Goal: Transaction & Acquisition: Purchase product/service

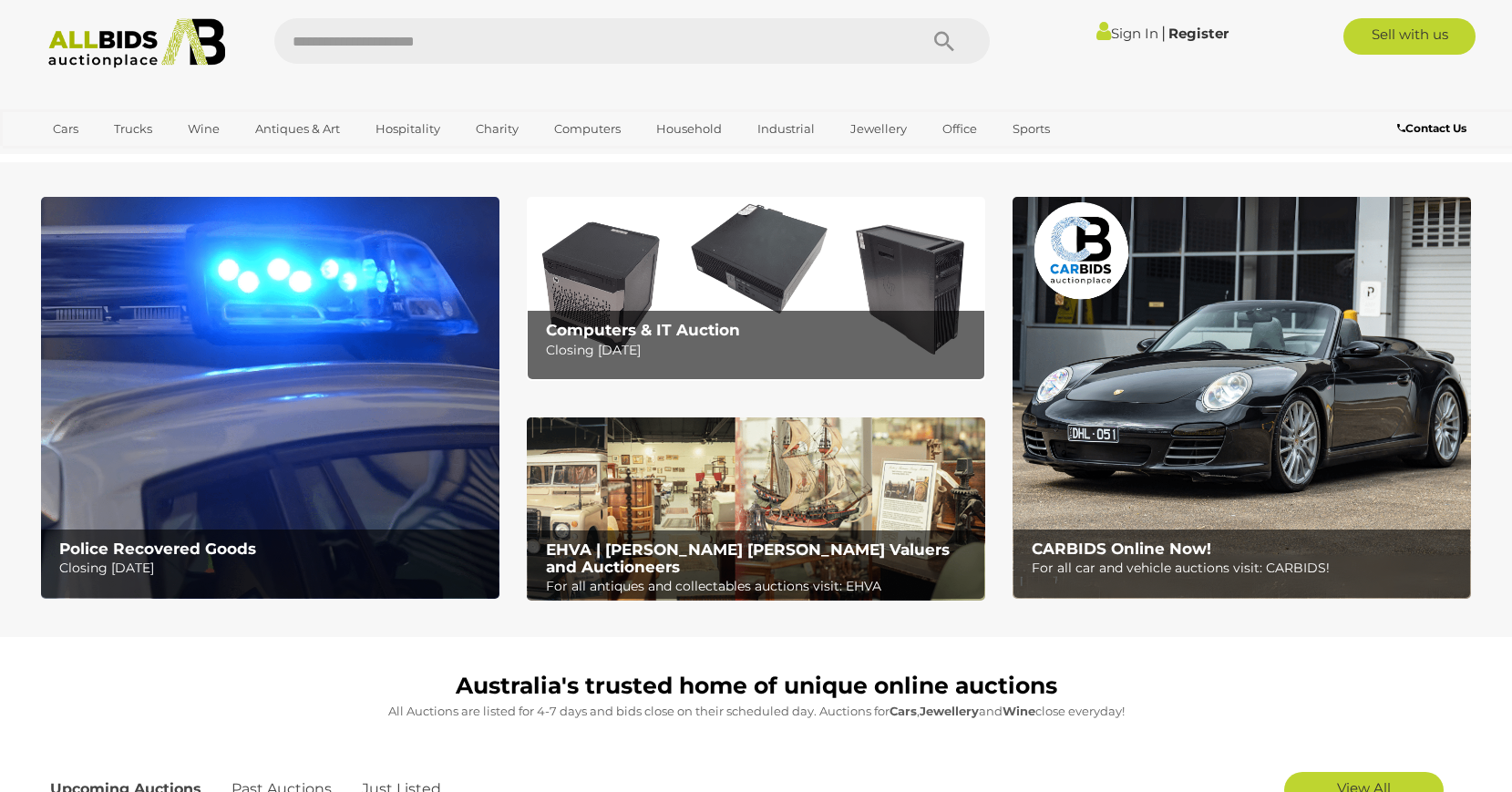
click at [1113, 31] on link "Sign In" at bounding box center [1127, 33] width 62 height 17
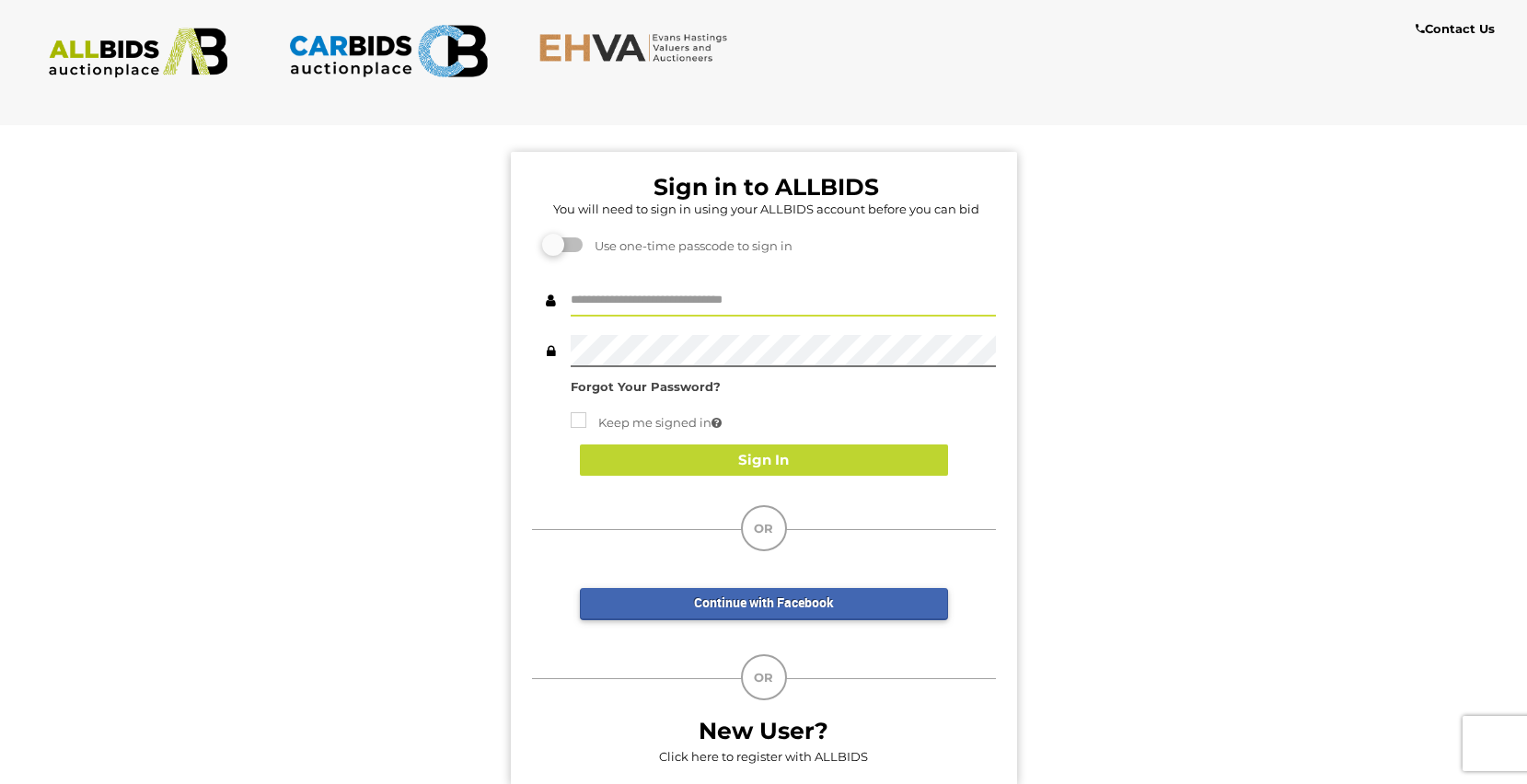
click at [652, 309] on input "text" at bounding box center [783, 300] width 426 height 32
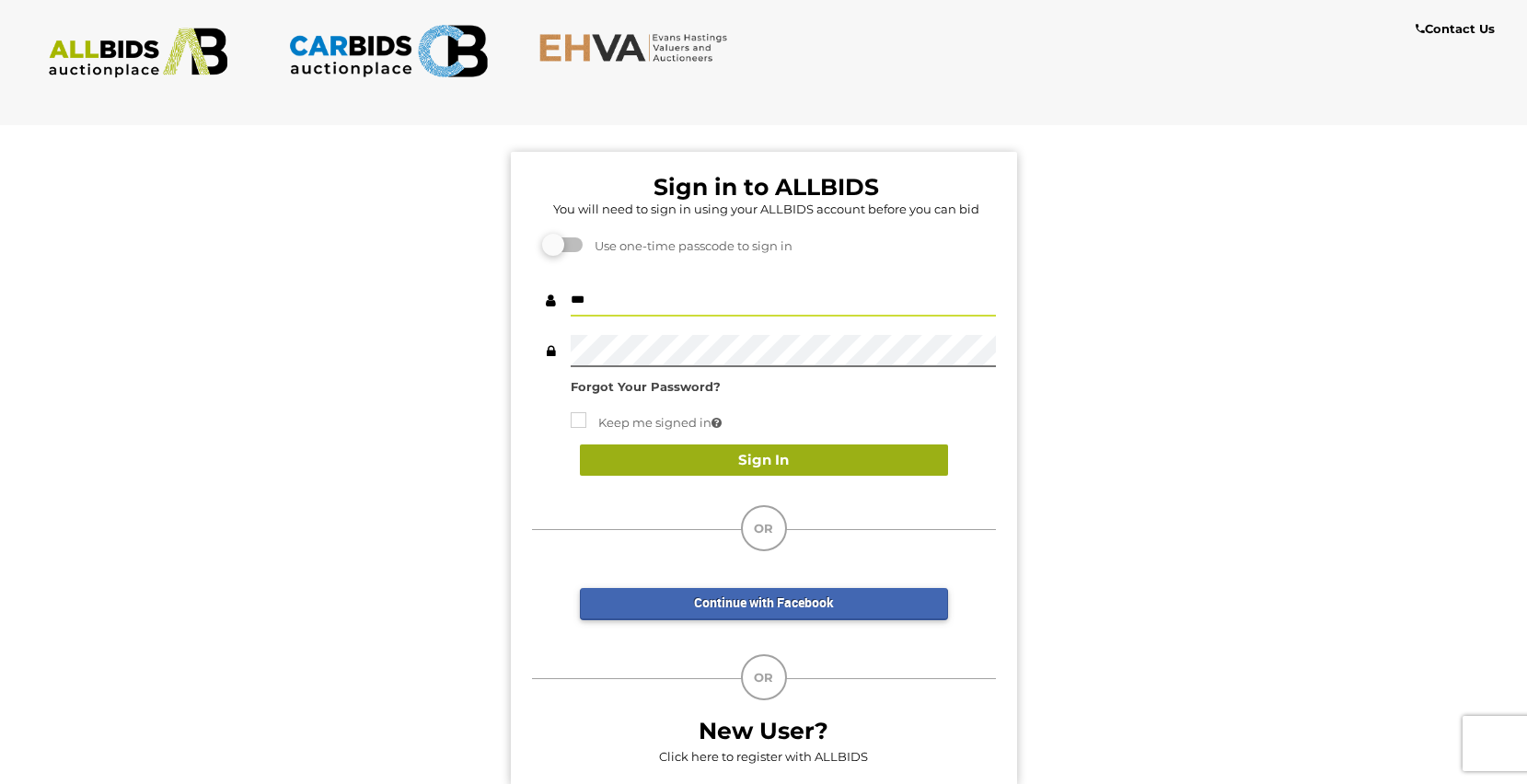
type input "***"
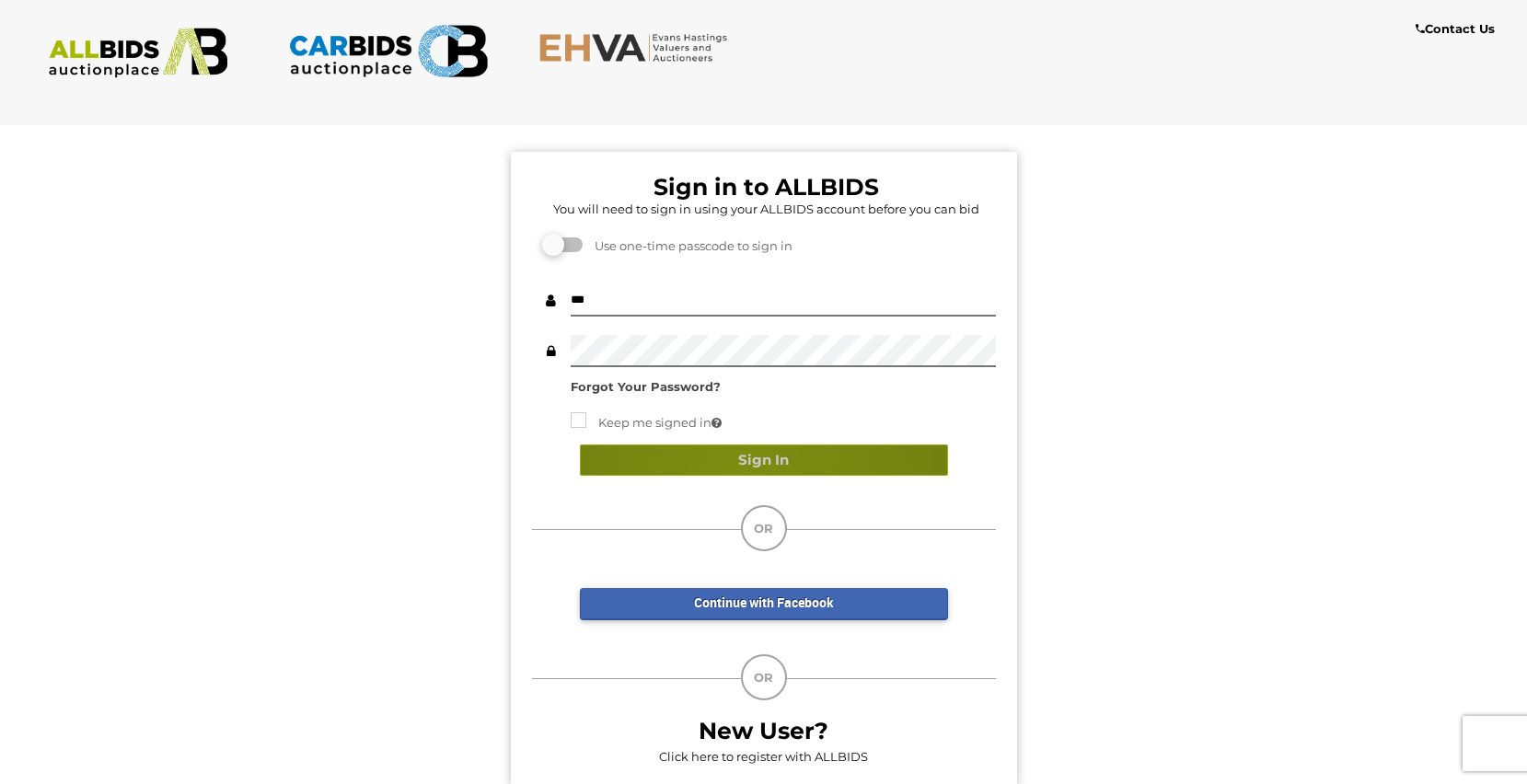
click at [745, 471] on button "Sign In" at bounding box center [764, 460] width 368 height 32
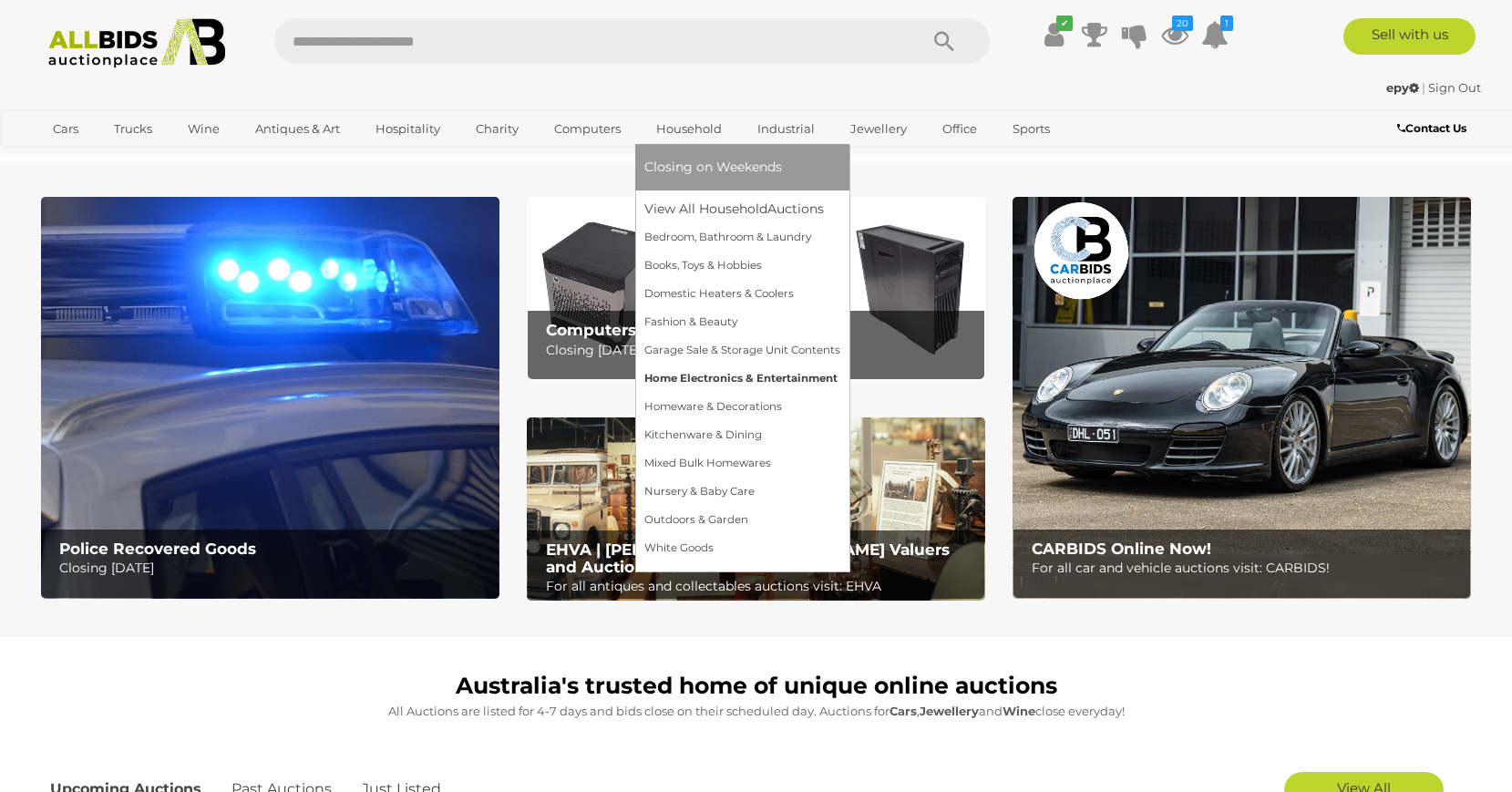
click at [771, 382] on link "Home Electronics & Entertainment" at bounding box center [741, 378] width 196 height 28
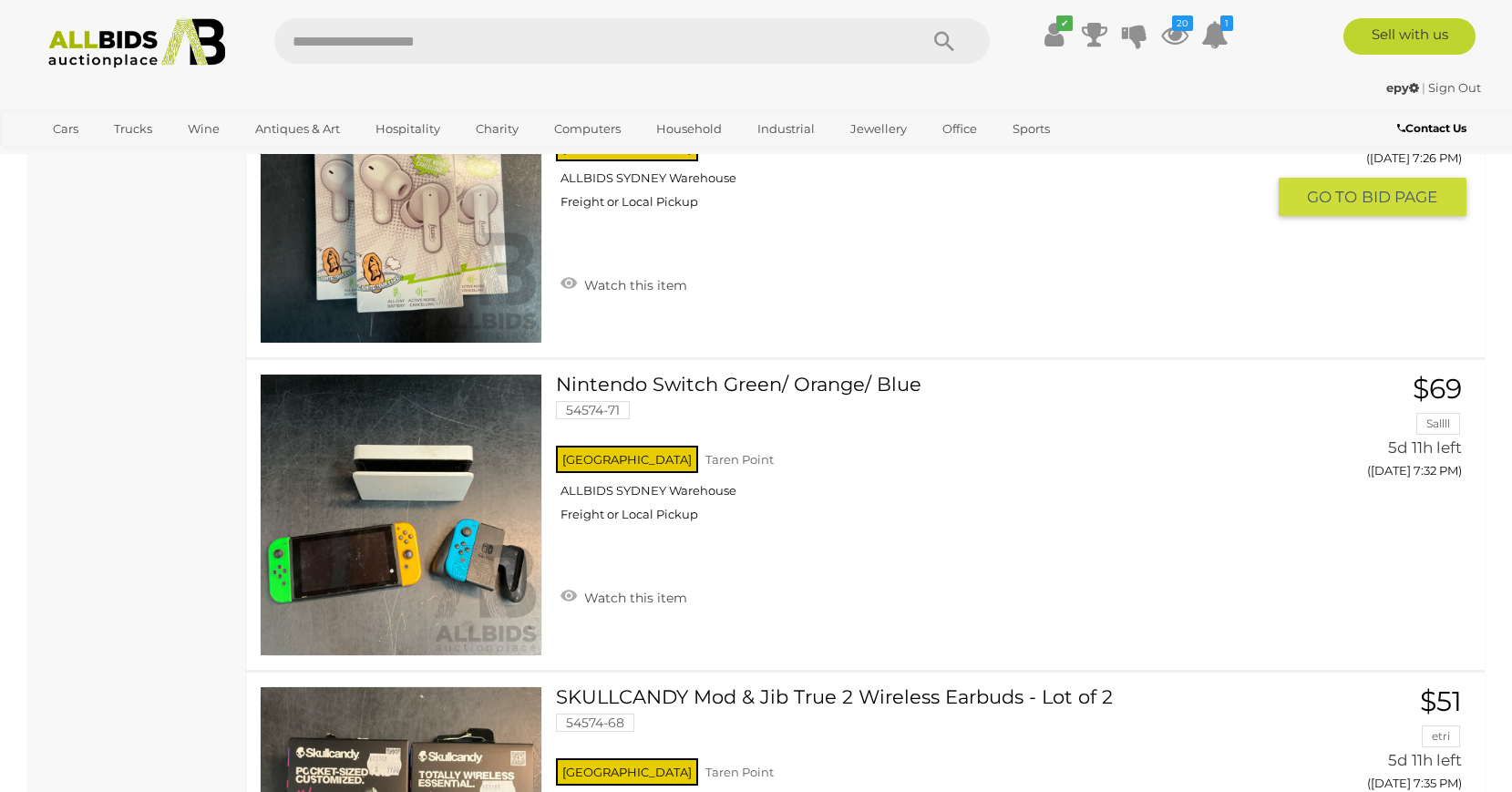
scroll to position [7253, 0]
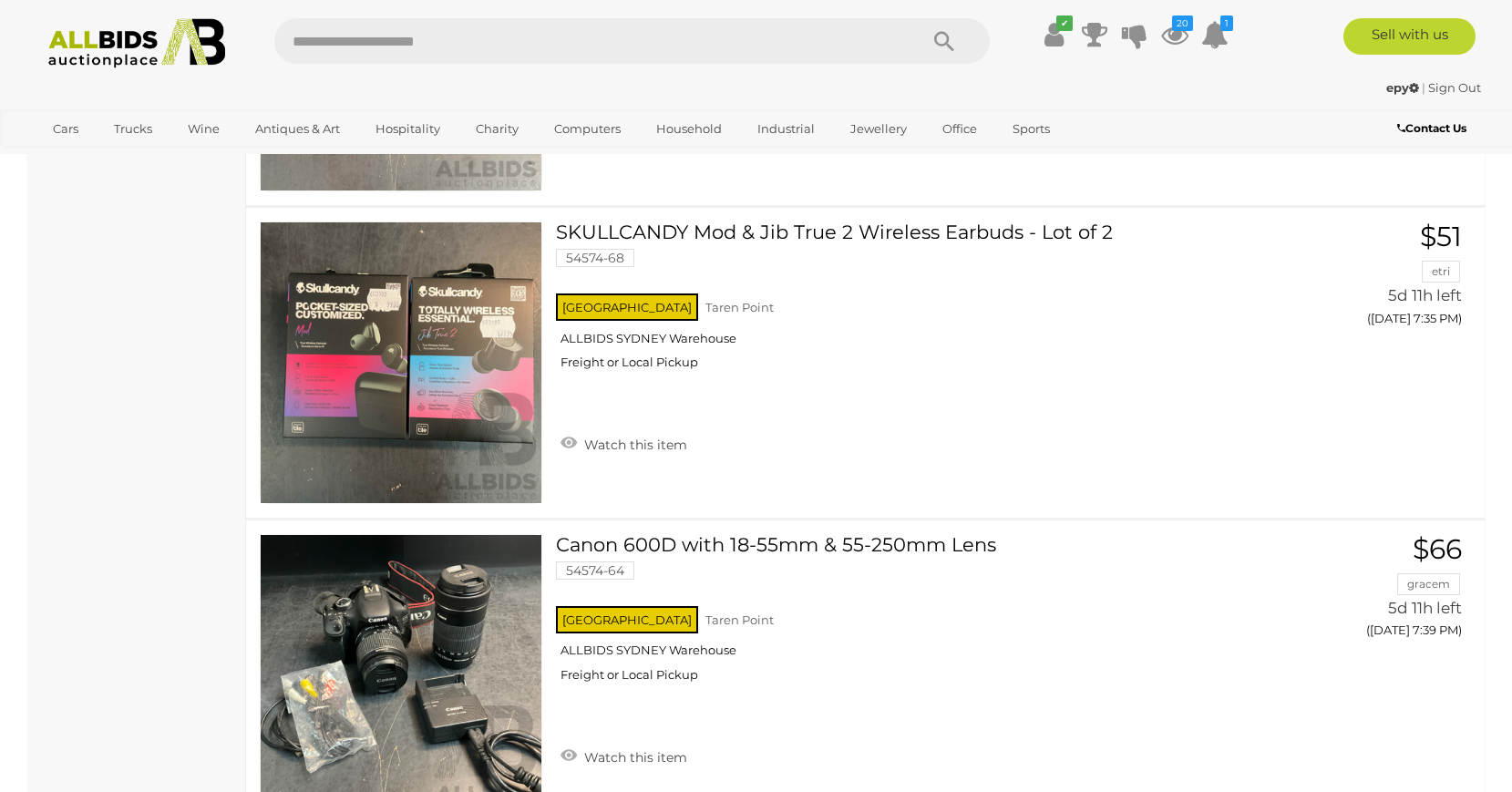
click at [102, 42] on img at bounding box center [137, 44] width 198 height 50
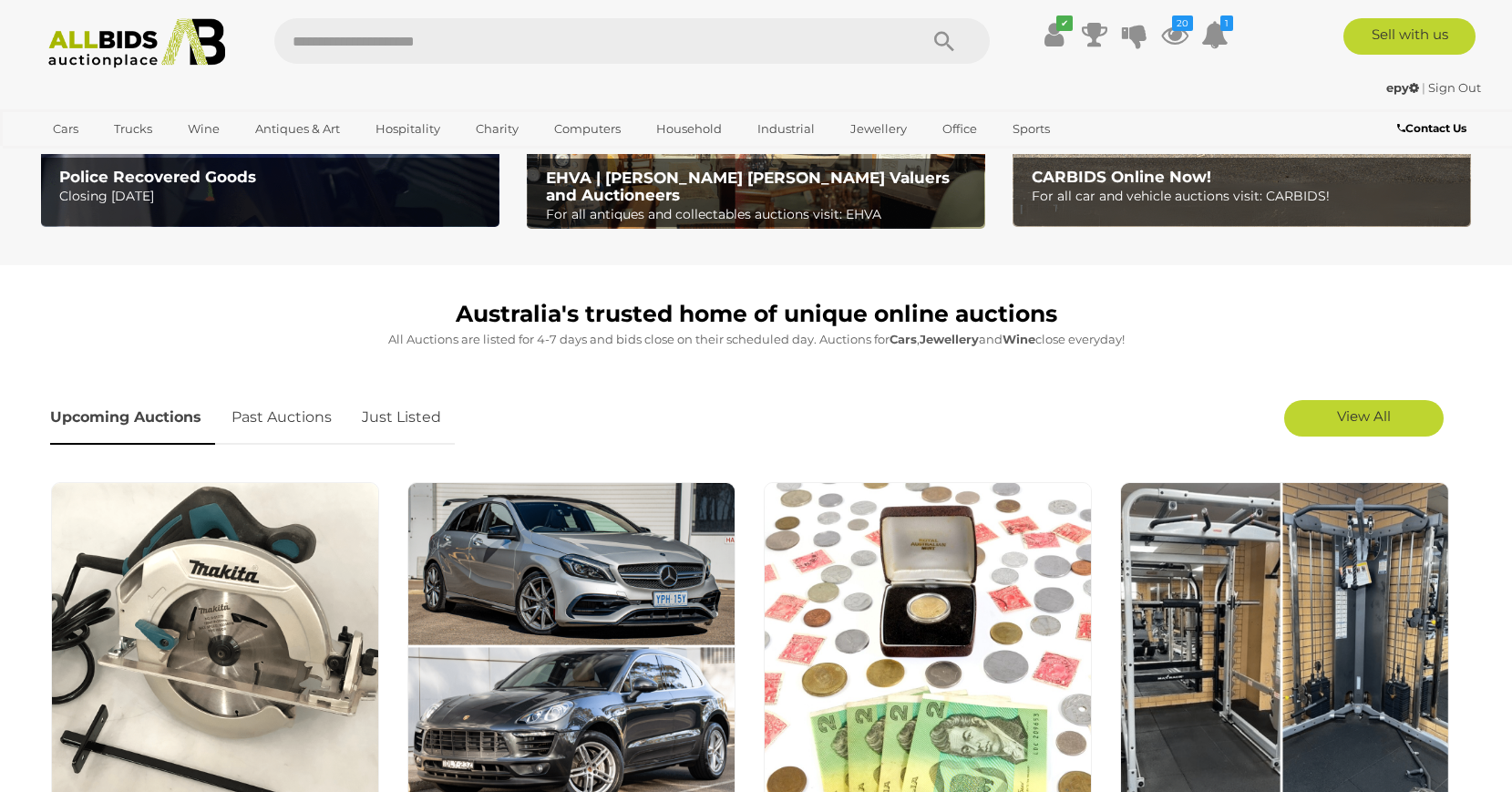
scroll to position [372, 0]
click at [428, 410] on link "Just Listed" at bounding box center [401, 418] width 106 height 54
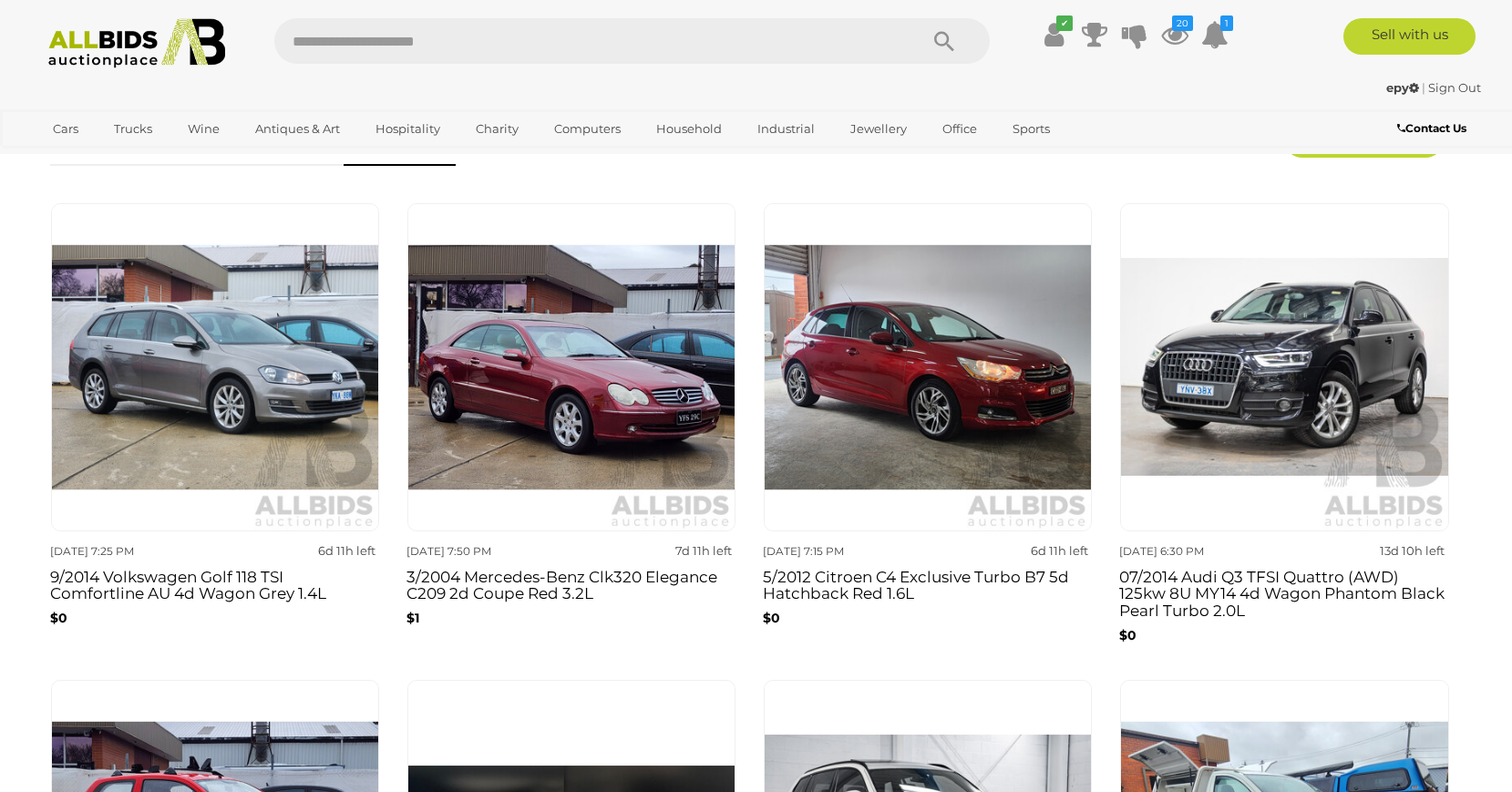
scroll to position [1116, 0]
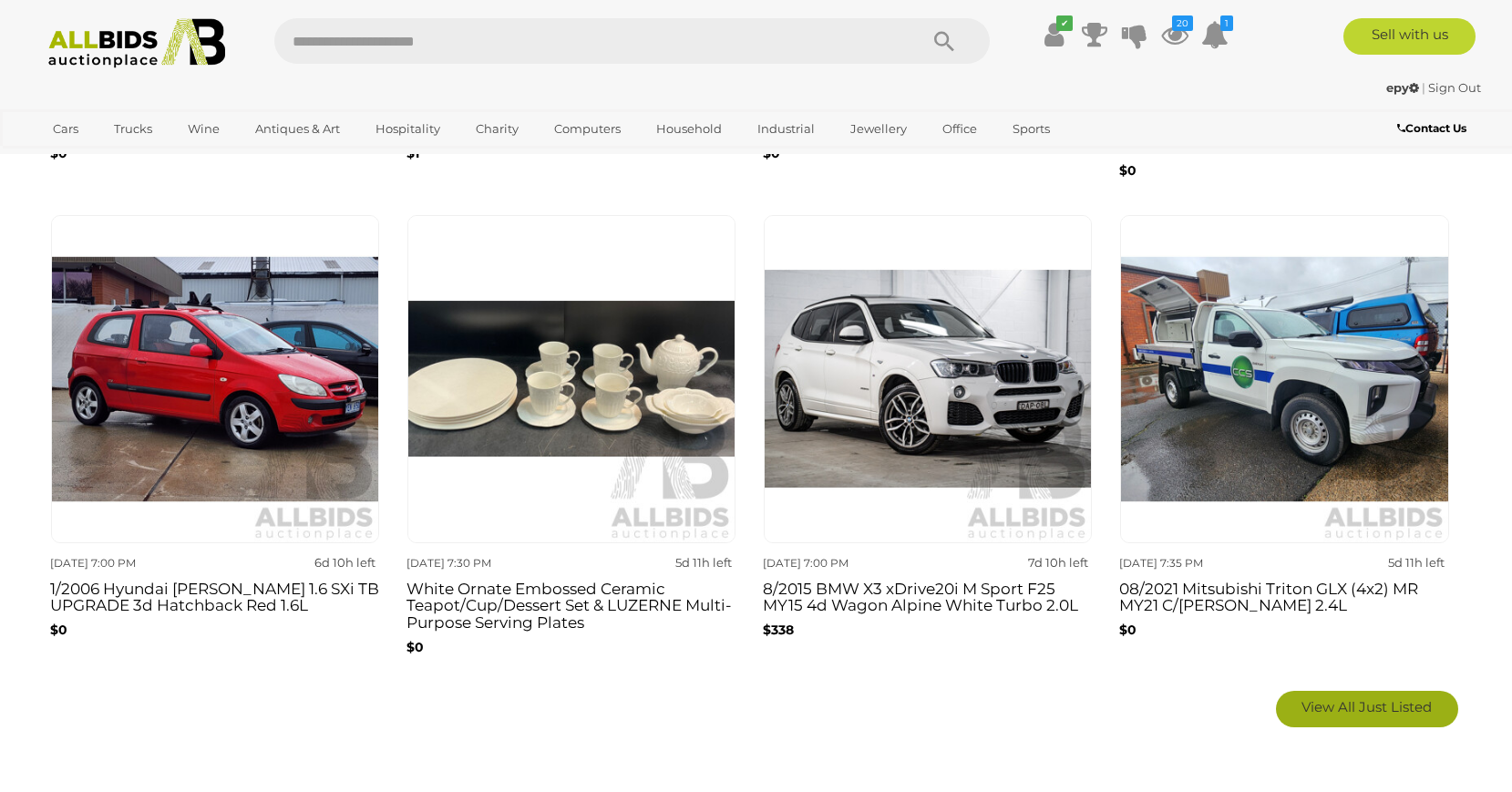
click at [1326, 708] on span "View All Just Listed" at bounding box center [1366, 707] width 131 height 17
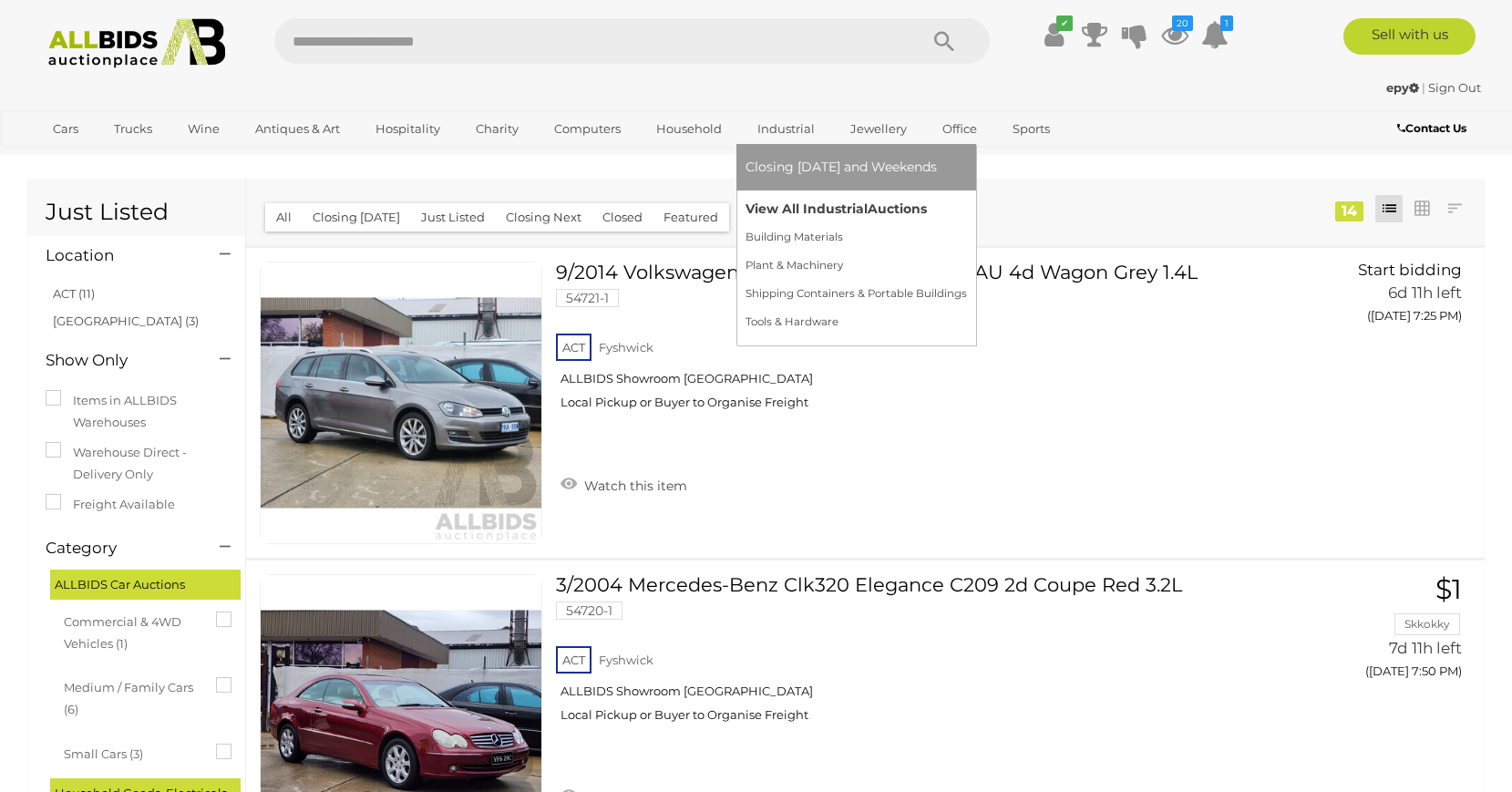
click at [791, 202] on link "View All Industrial Auctions" at bounding box center [856, 209] width 221 height 28
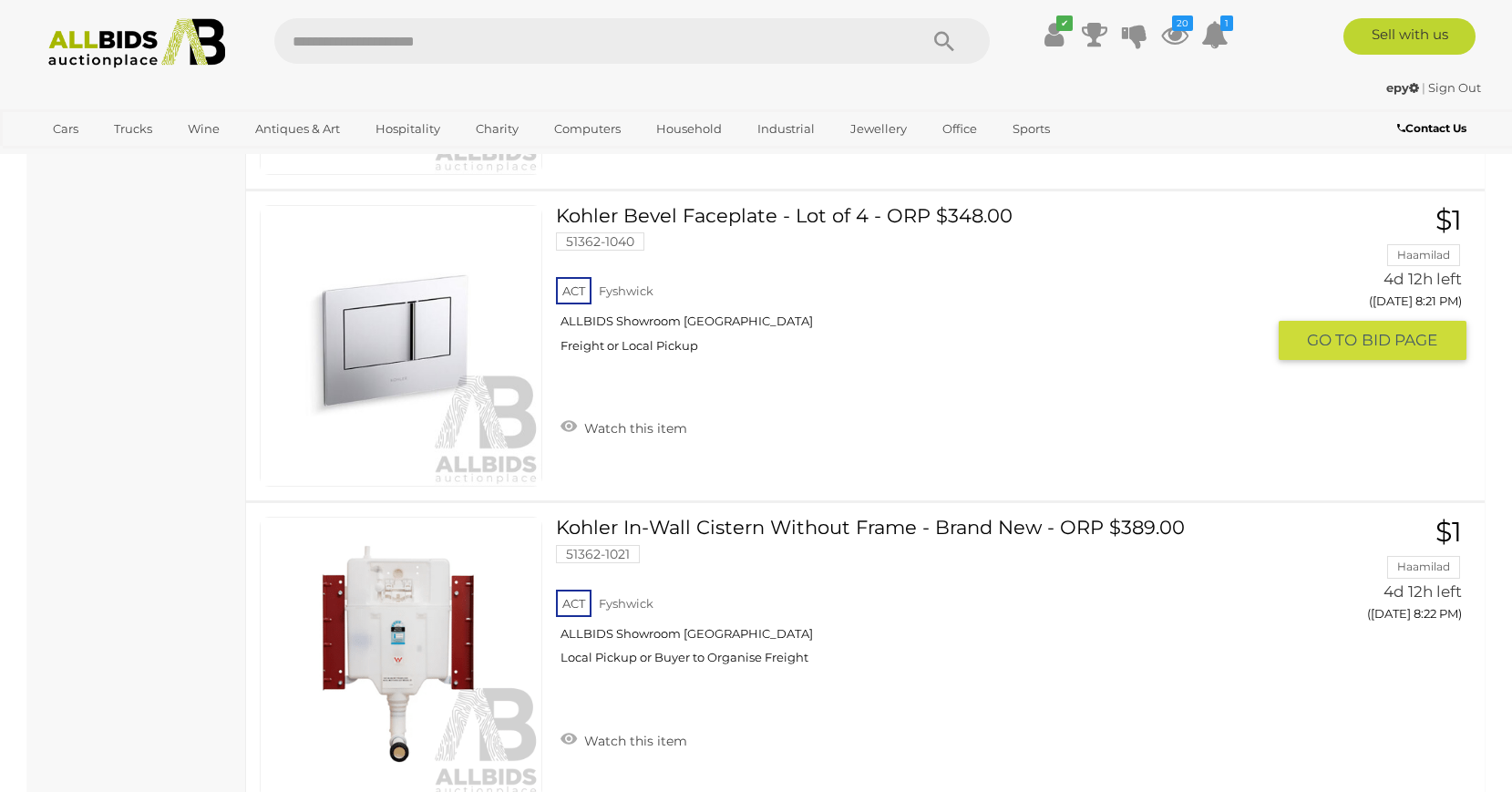
scroll to position [4370, 0]
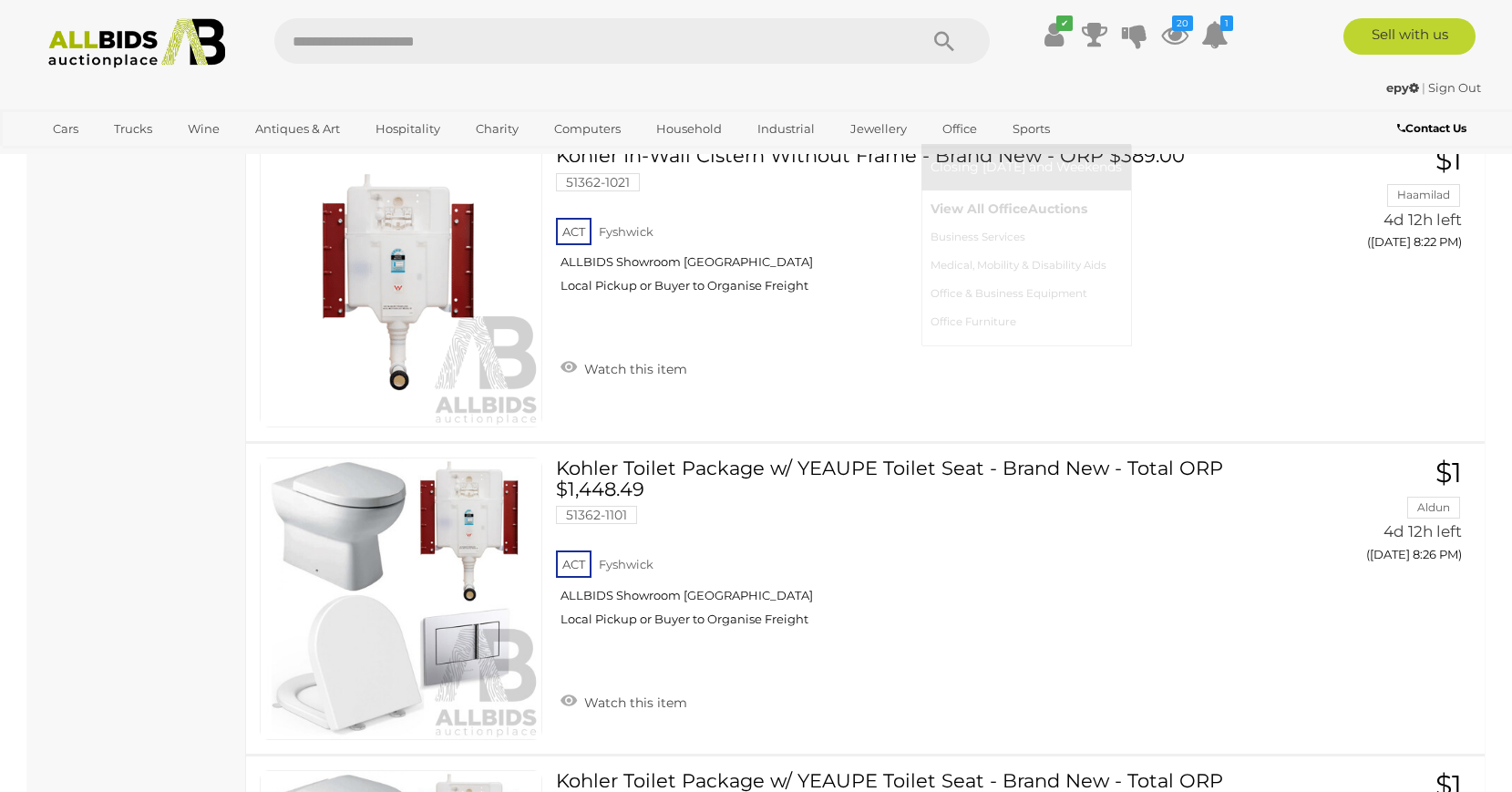
click at [963, 210] on link "View All Office Auctions" at bounding box center [1027, 209] width 191 height 28
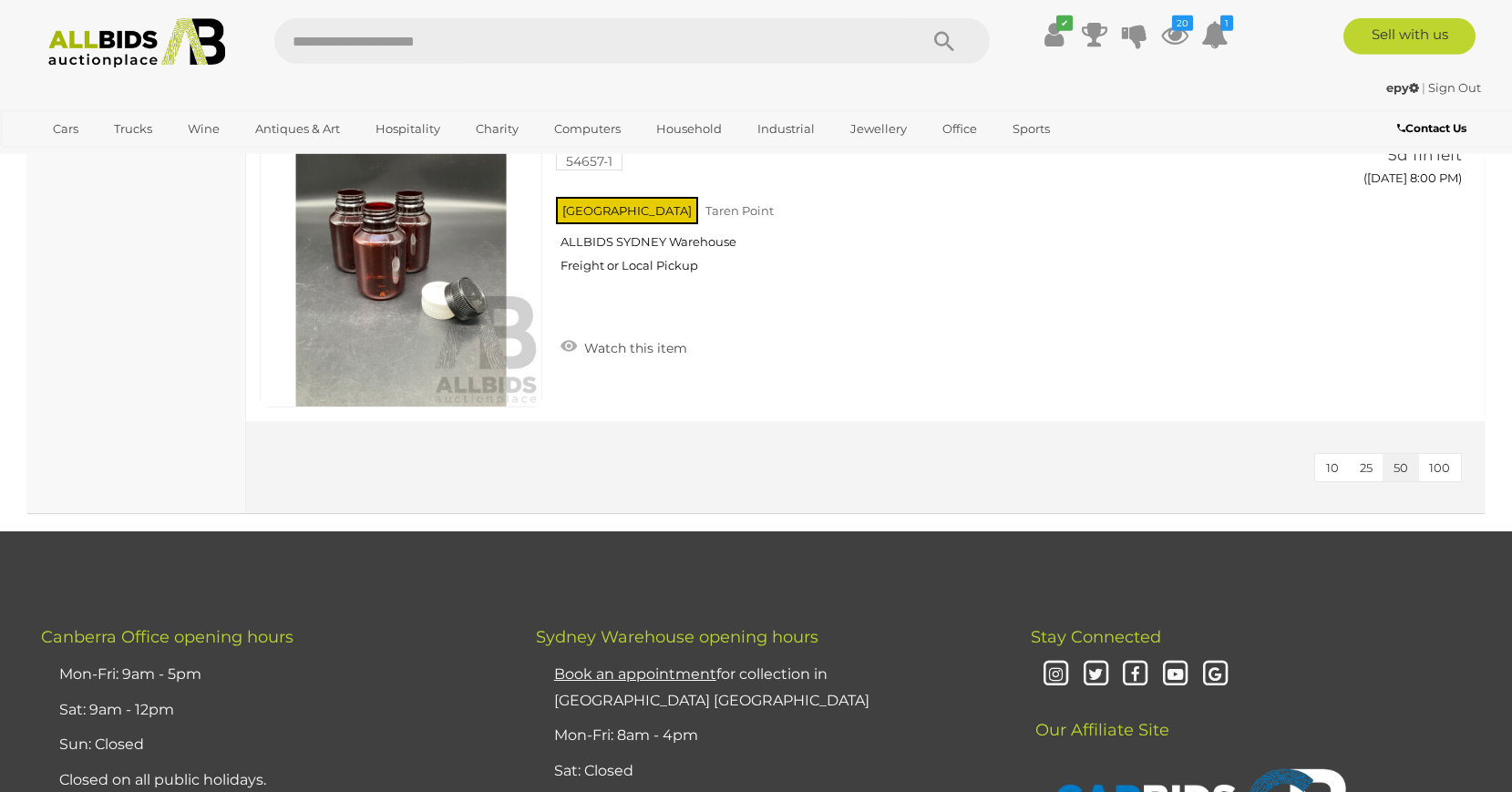
scroll to position [5951, 0]
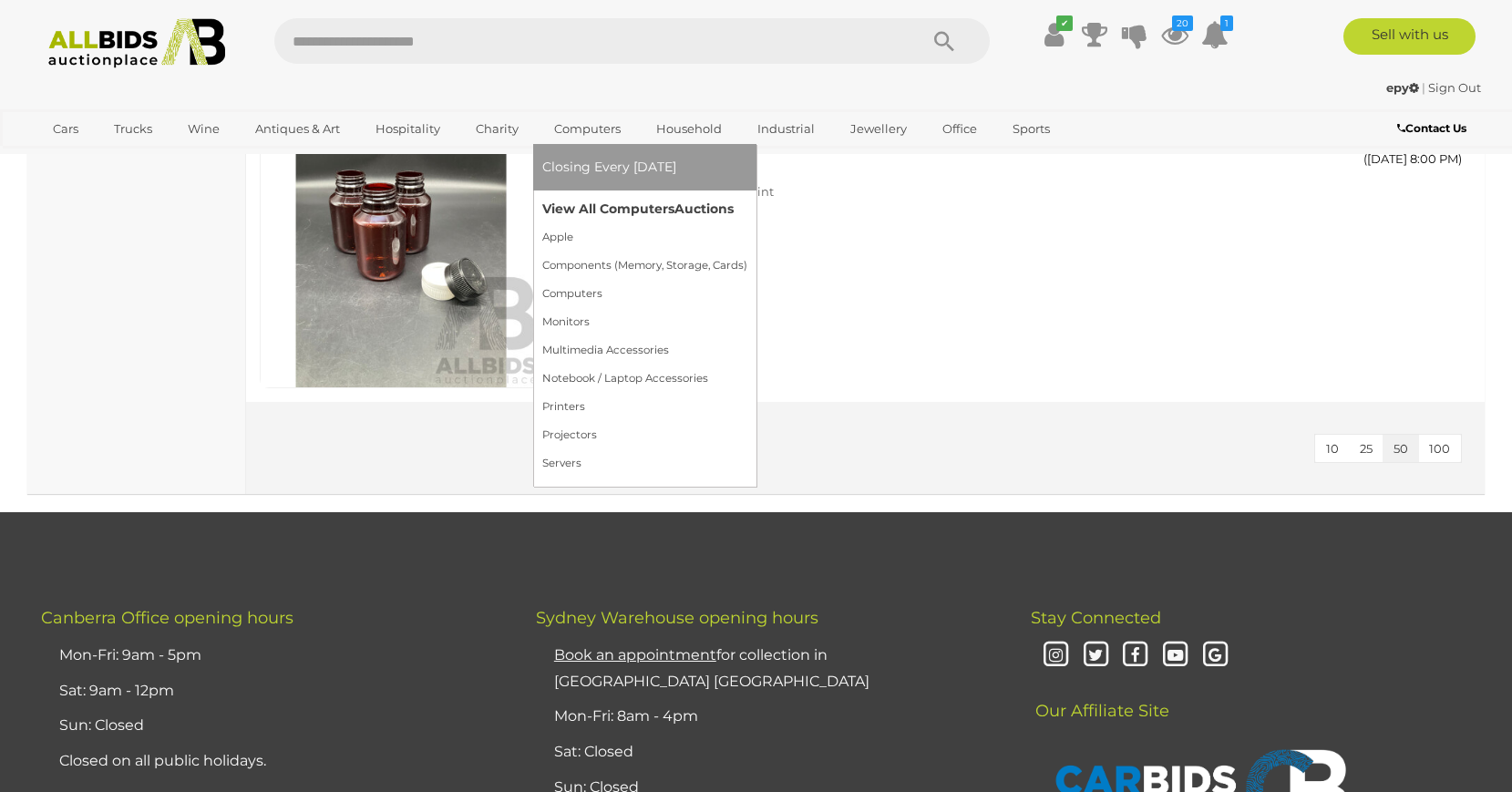
click at [621, 214] on link "View All Computers Auctions" at bounding box center [645, 209] width 205 height 28
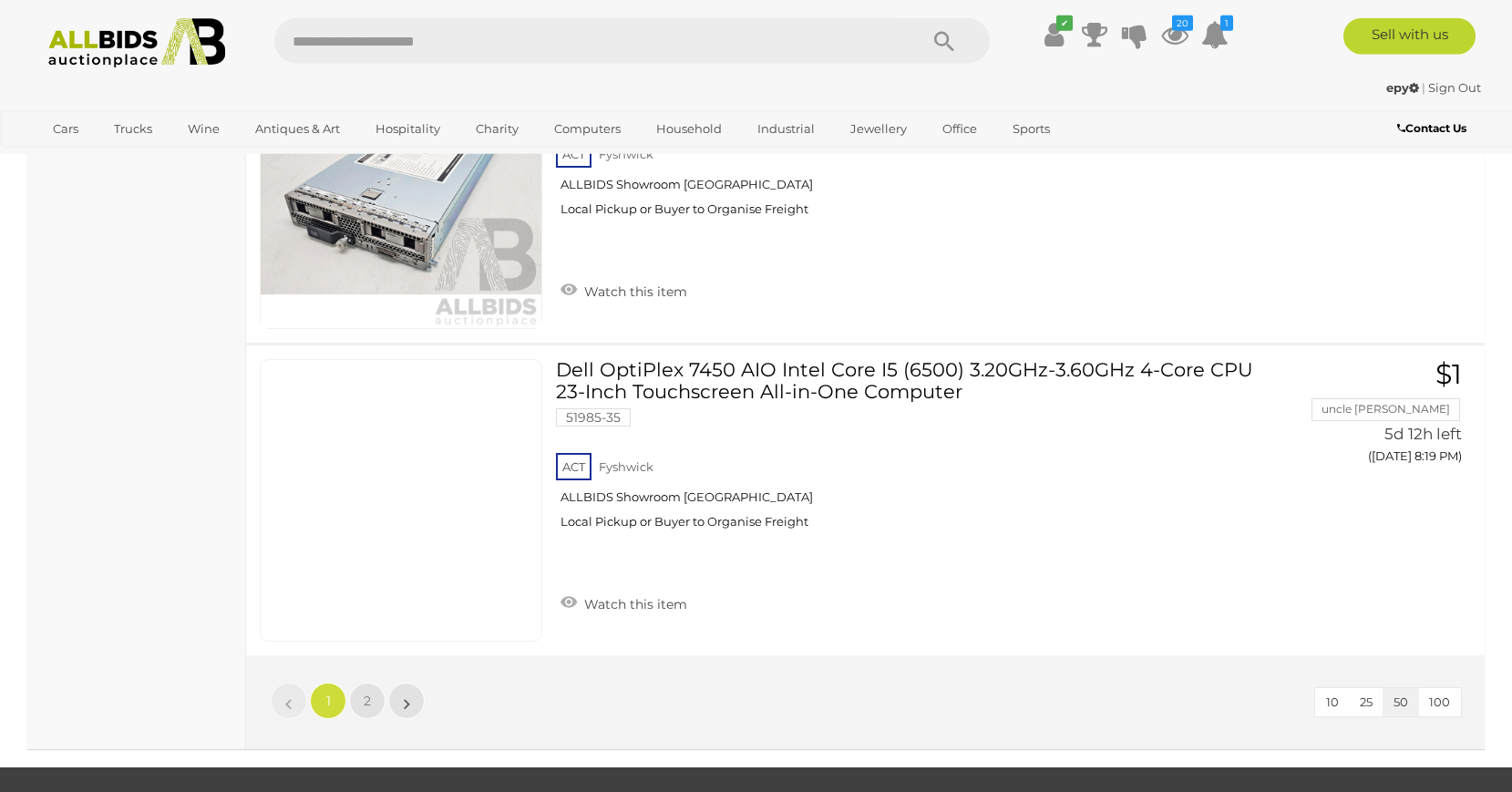
scroll to position [15466, 0]
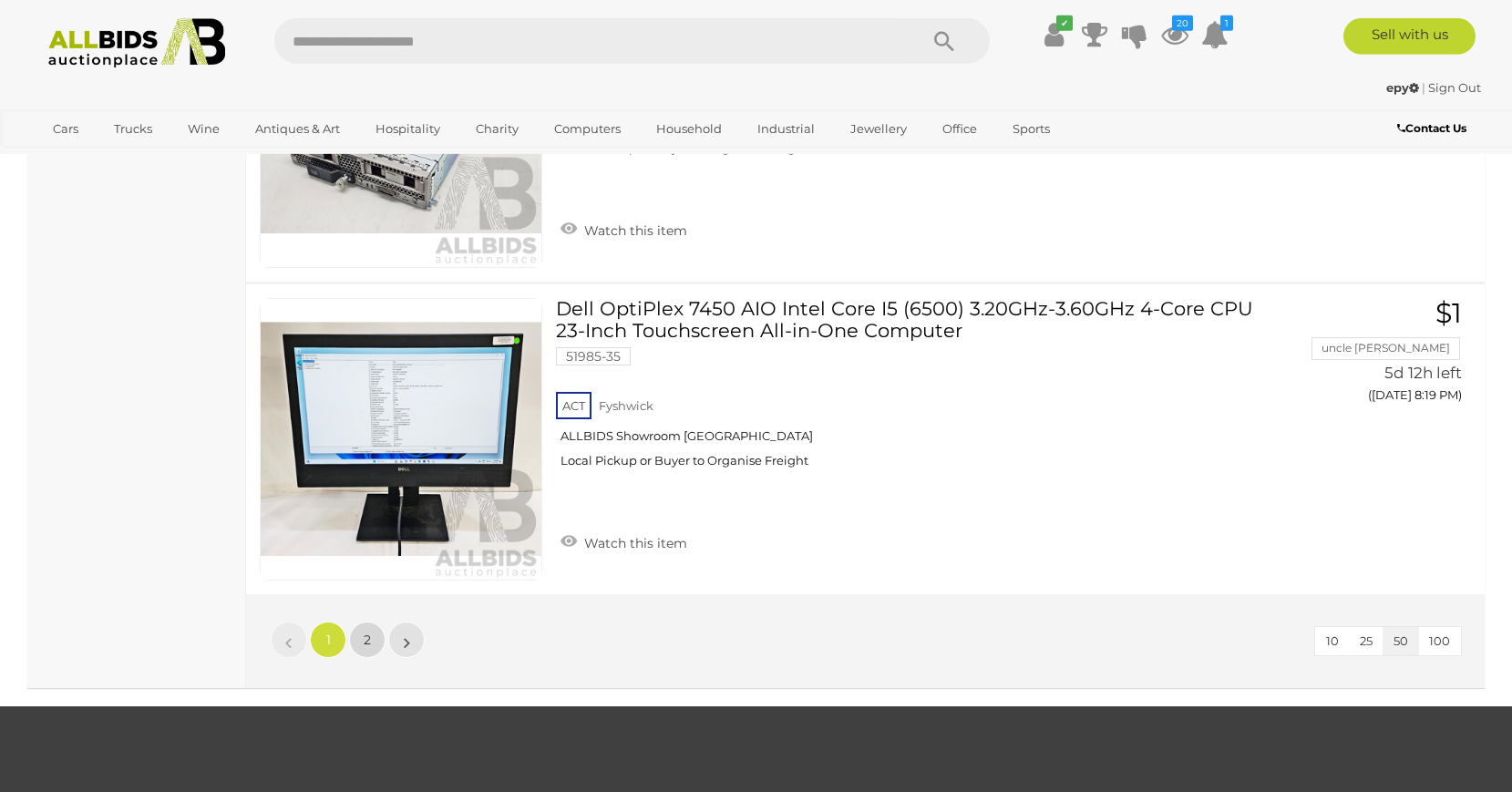
click at [363, 637] on link "2" at bounding box center [367, 640] width 37 height 37
